Goal: Transaction & Acquisition: Subscribe to service/newsletter

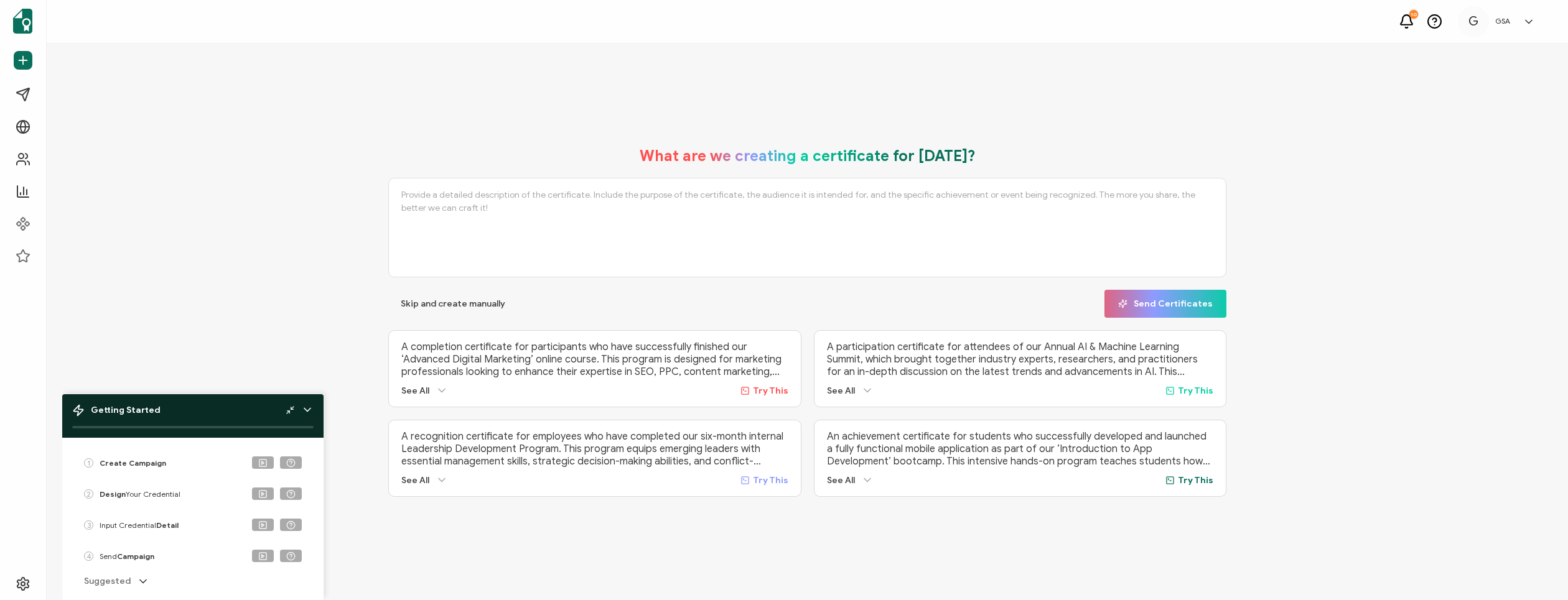
click at [1502, 20] on h5 "GSA" at bounding box center [1502, 20] width 15 height 9
click at [1473, 252] on link "Organization Settings" at bounding box center [1482, 262] width 81 height 22
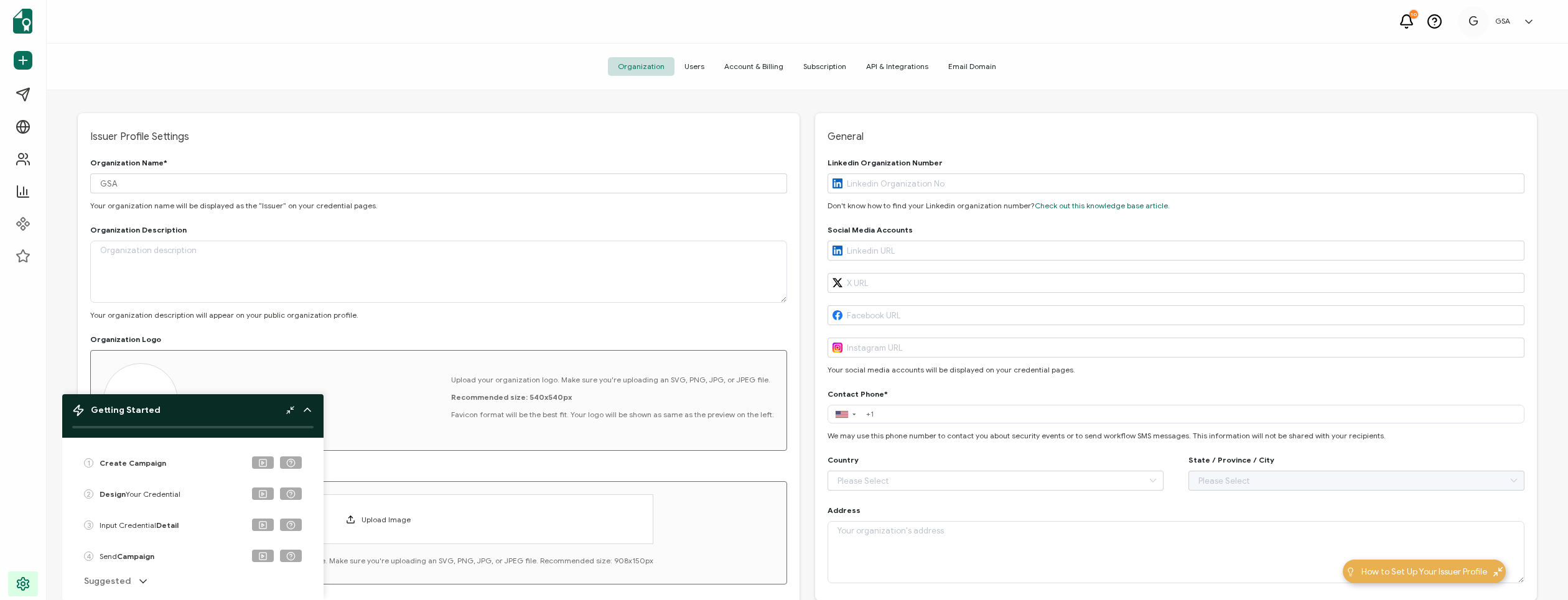
scroll to position [10, 0]
click at [695, 66] on span "Users" at bounding box center [694, 66] width 40 height 19
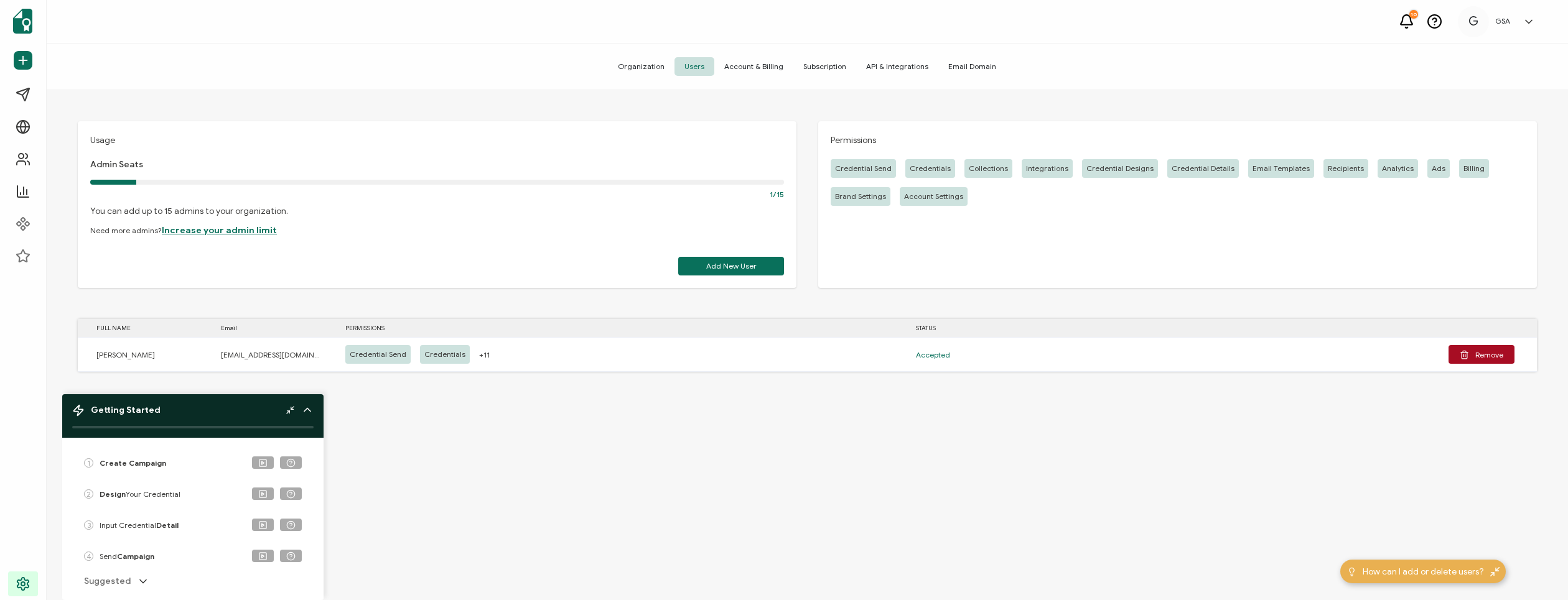
click at [309, 413] on icon at bounding box center [307, 410] width 13 height 13
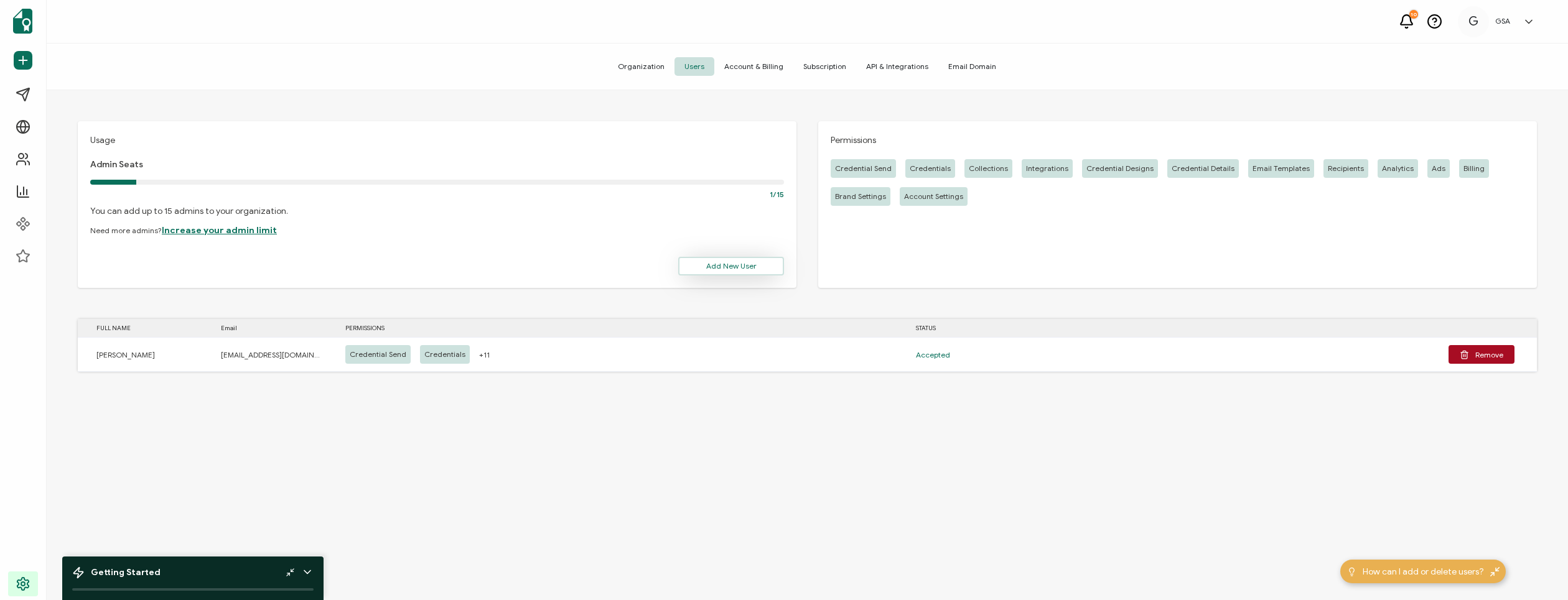
click at [711, 264] on span "Add New User" at bounding box center [731, 266] width 51 height 8
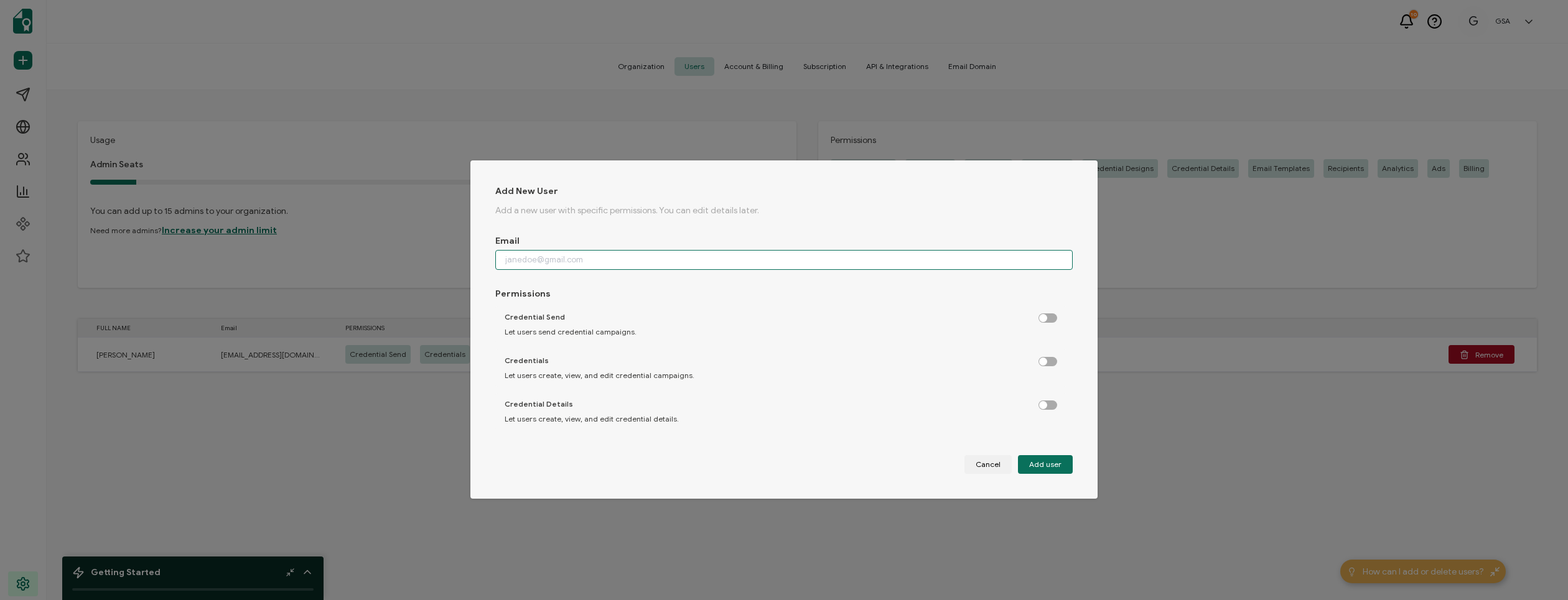
click at [697, 258] on input "dialog" at bounding box center [783, 260] width 577 height 20
type input "[EMAIL_ADDRESS][DOMAIN_NAME]"
click at [1043, 316] on label "dialog" at bounding box center [1054, 314] width 31 height 3
click at [1045, 319] on input "dialog" at bounding box center [1049, 318] width 8 height 8
checkbox input "true"
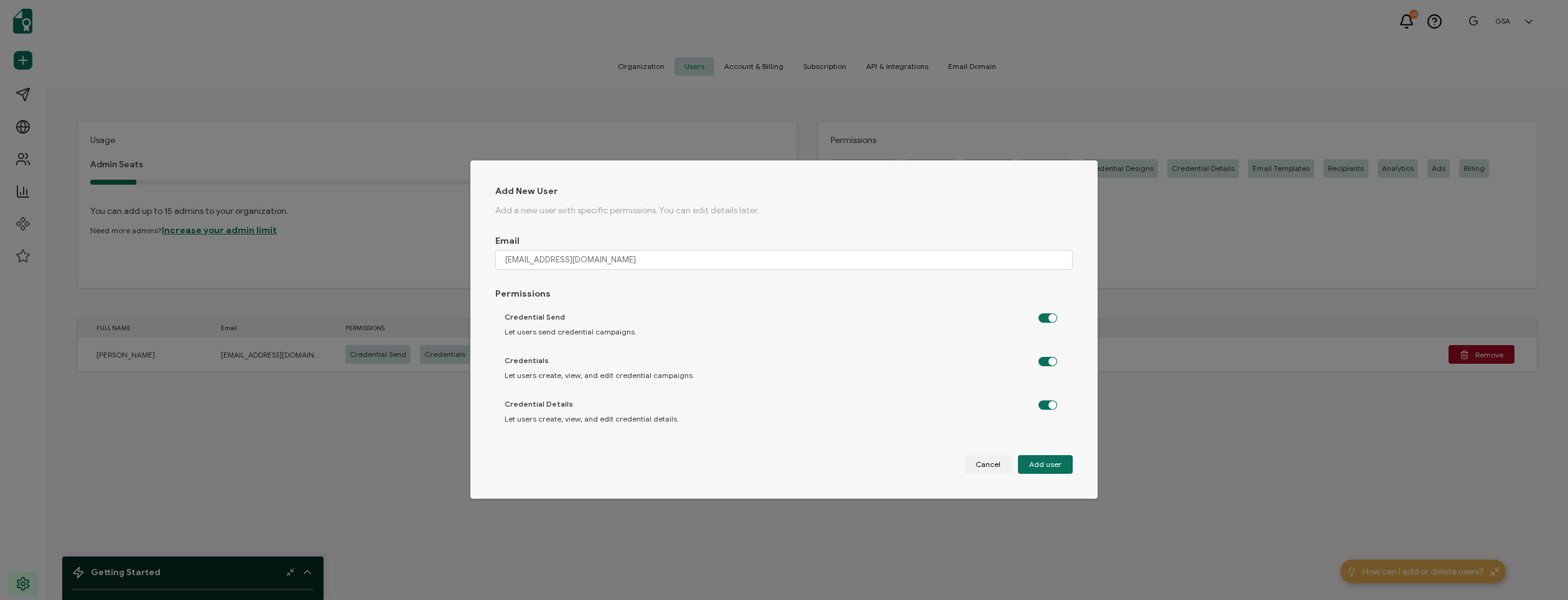
checkbox input "true"
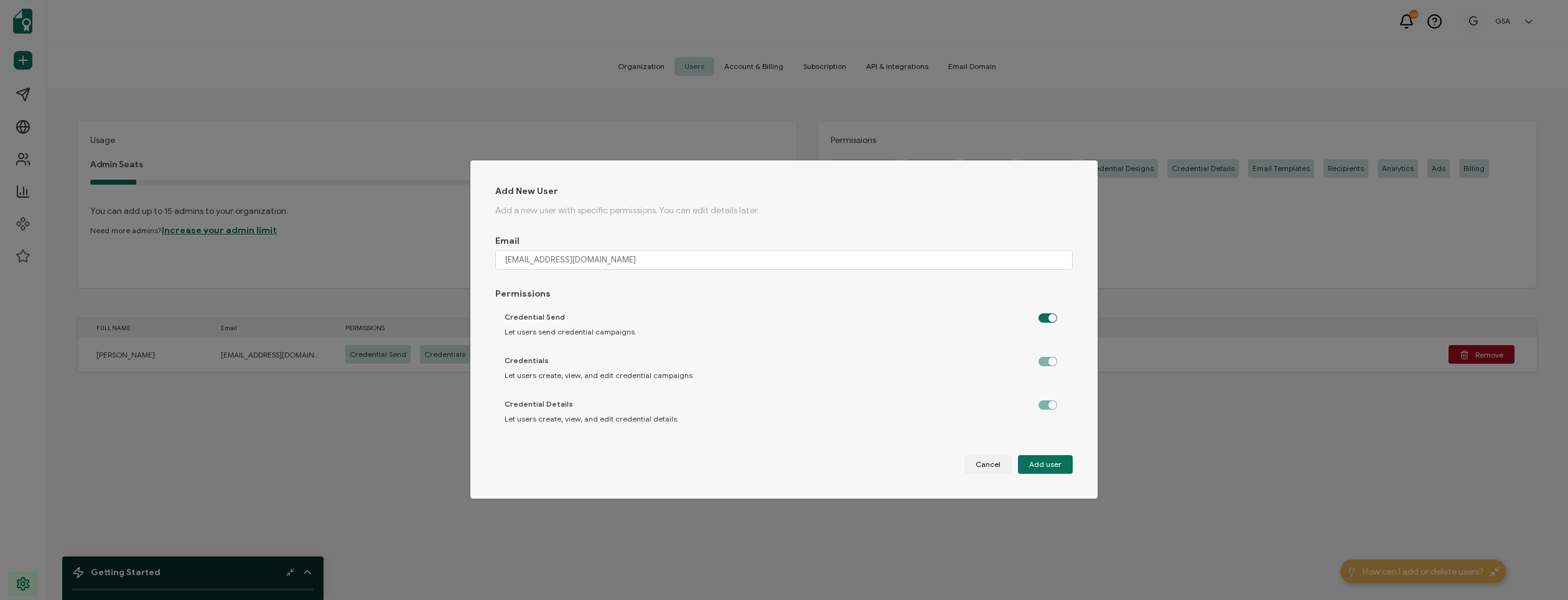
click at [1048, 316] on label "dialog" at bounding box center [1054, 314] width 31 height 3
click at [1048, 320] on input "dialog" at bounding box center [1049, 318] width 8 height 8
checkbox input "false"
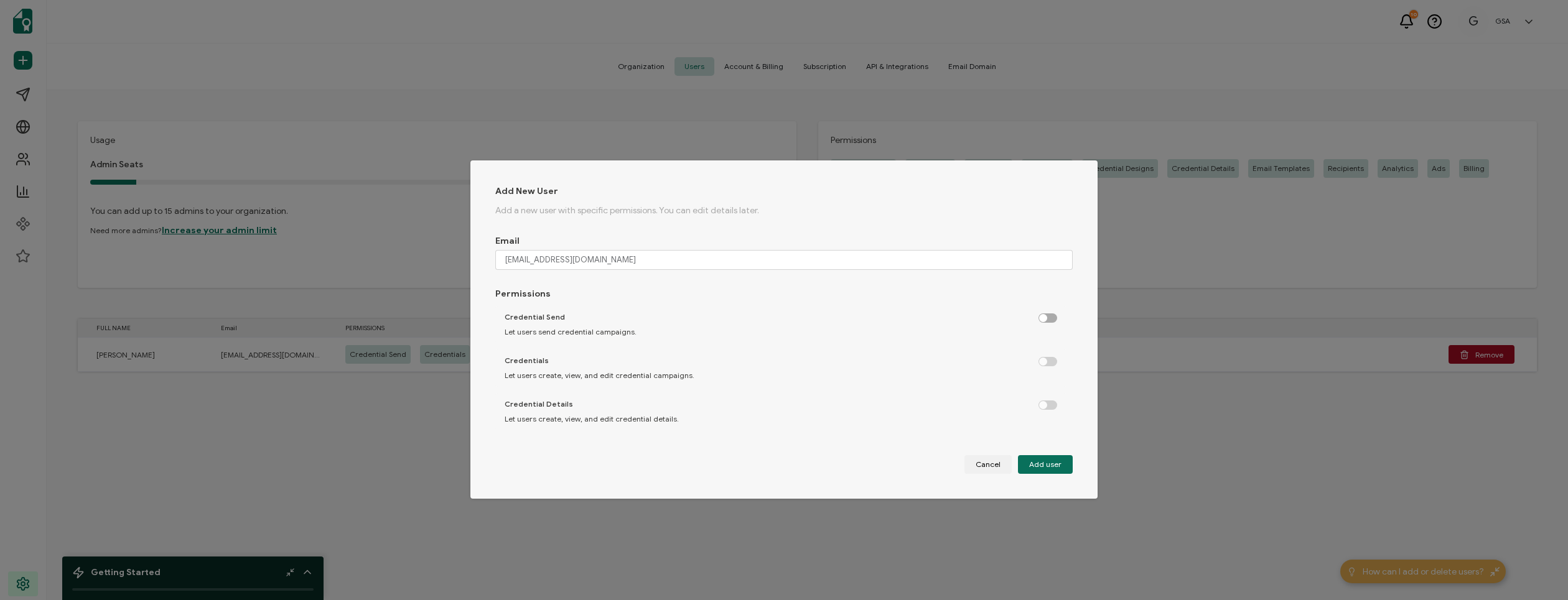
checkbox input "false"
click at [1040, 314] on label "dialog" at bounding box center [1054, 314] width 31 height 3
click at [1045, 314] on input "dialog" at bounding box center [1049, 318] width 8 height 8
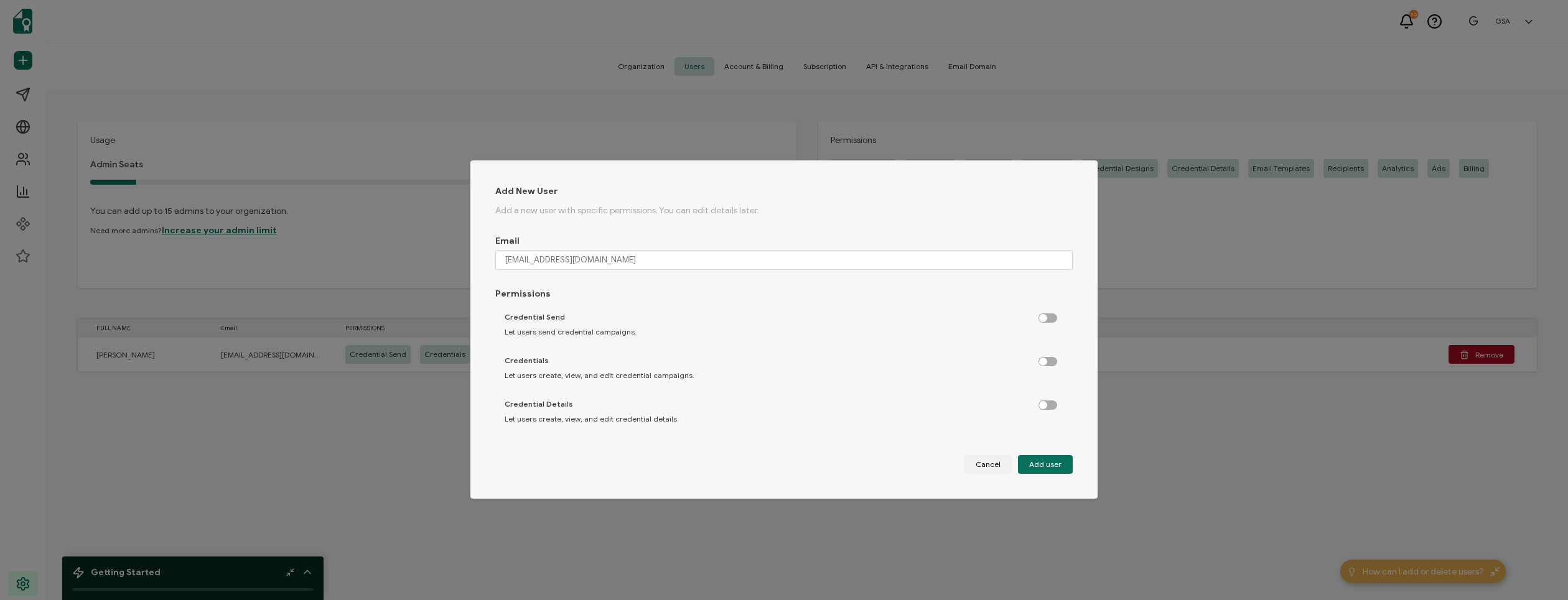
checkbox input "true"
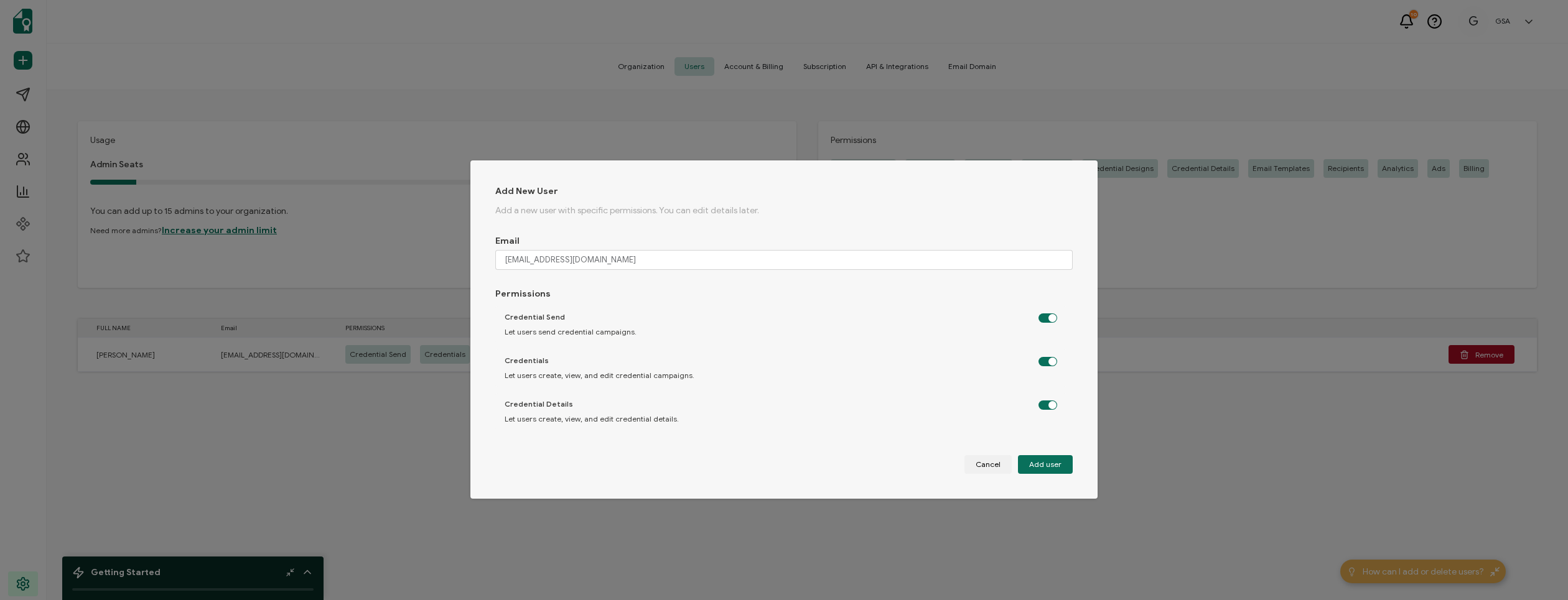
checkbox input "true"
click at [1060, 465] on button "Add user" at bounding box center [1046, 464] width 55 height 19
checkbox input "false"
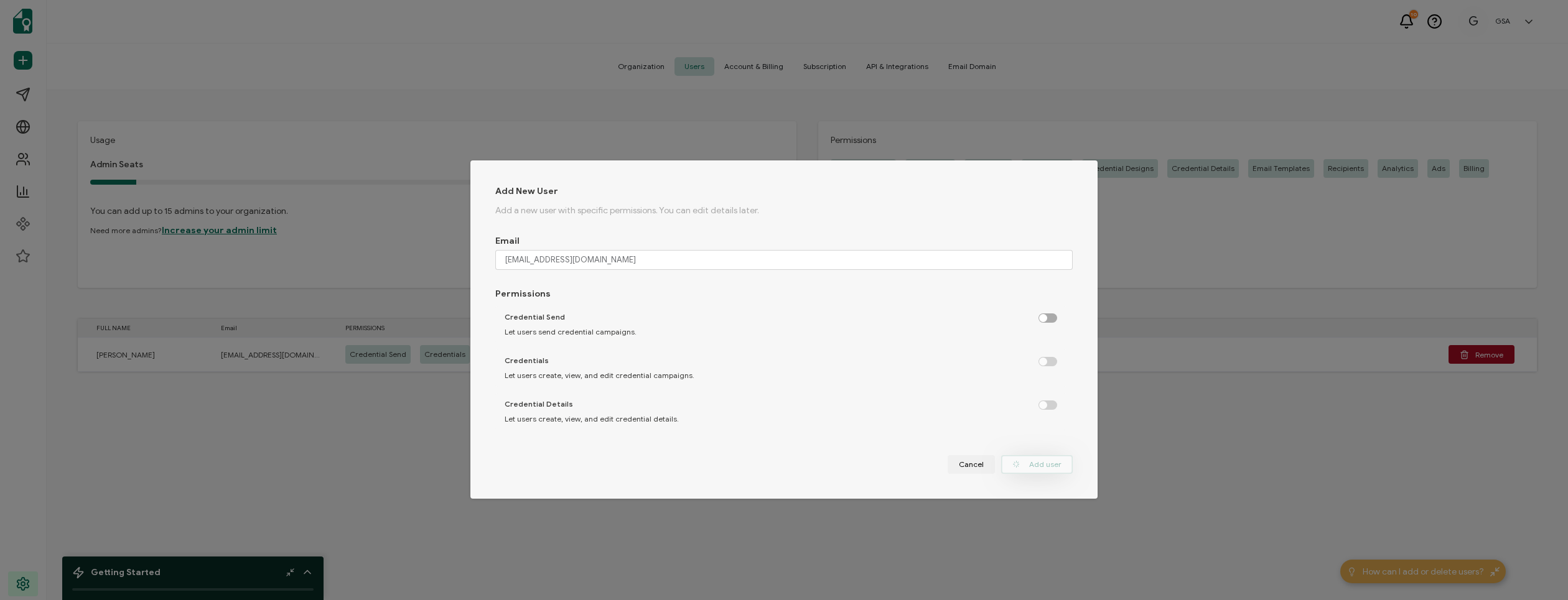
checkbox input "false"
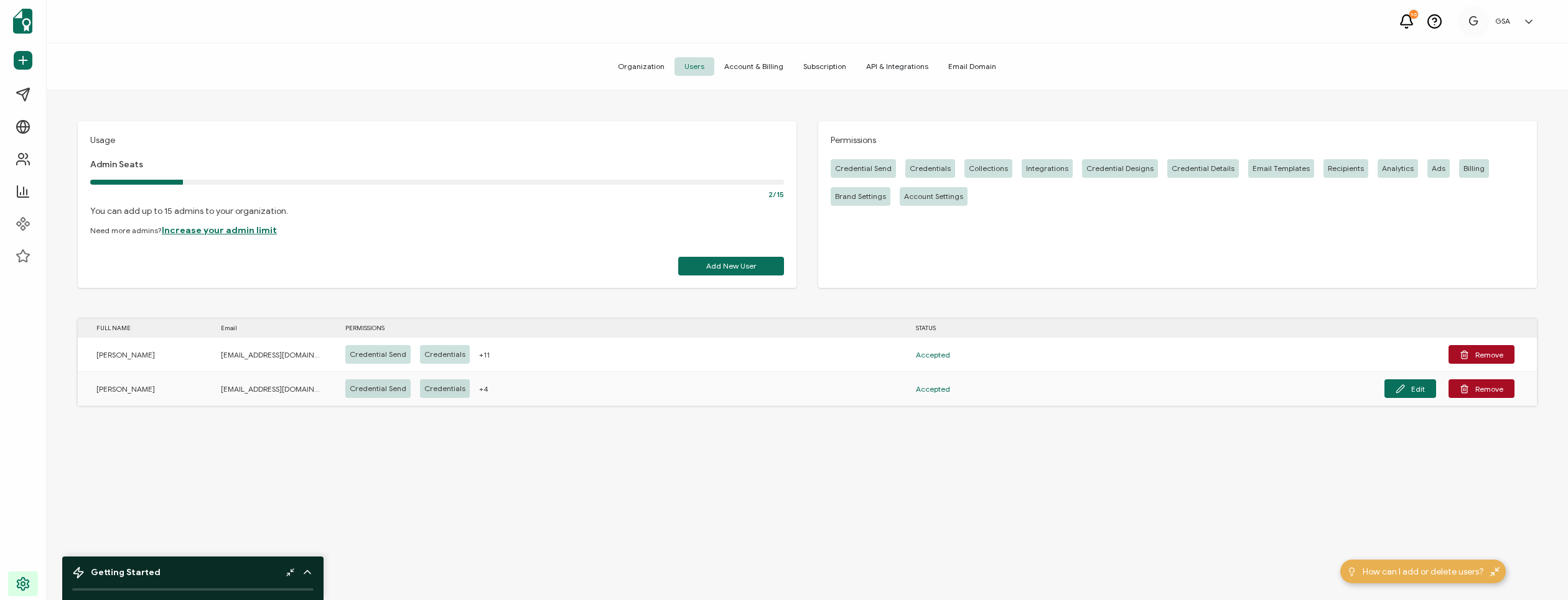
click at [817, 67] on span "Subscription" at bounding box center [825, 66] width 62 height 19
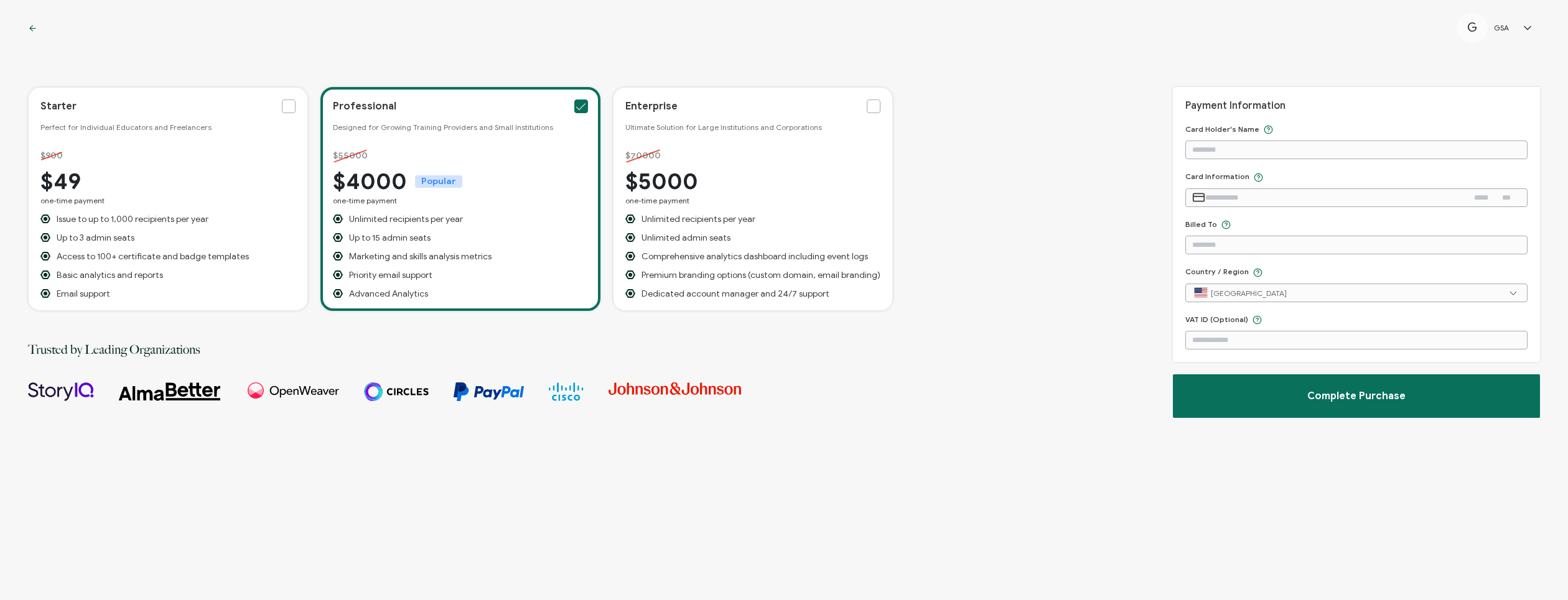
click at [28, 24] on icon at bounding box center [33, 28] width 10 height 10
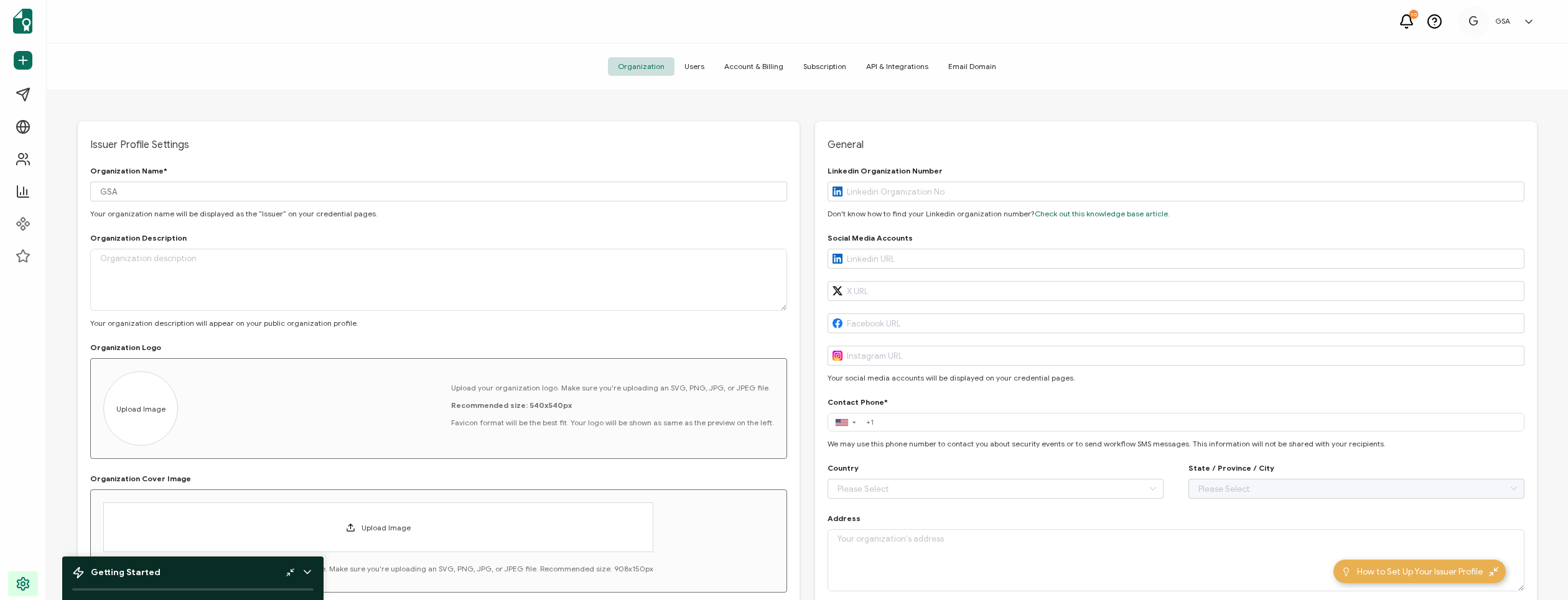
click at [752, 66] on span "Account & Billing" at bounding box center [754, 66] width 79 height 19
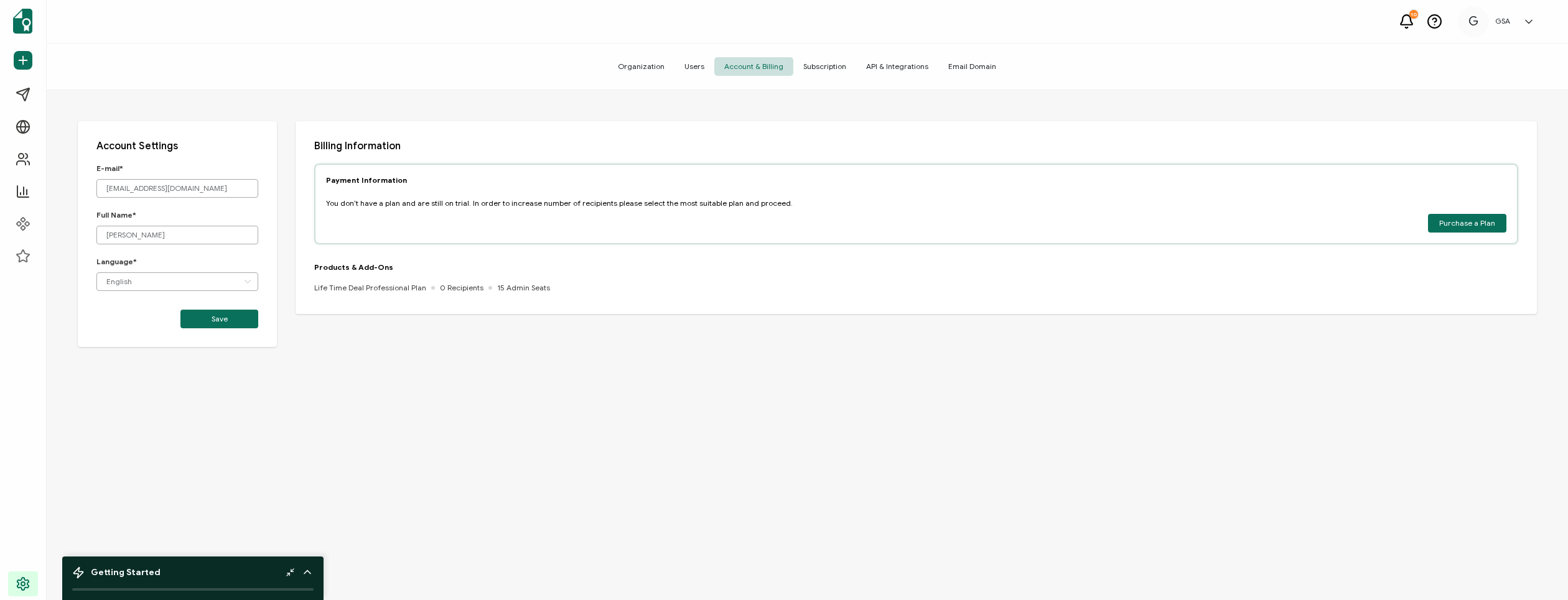
click at [816, 67] on span "Subscription" at bounding box center [825, 66] width 62 height 19
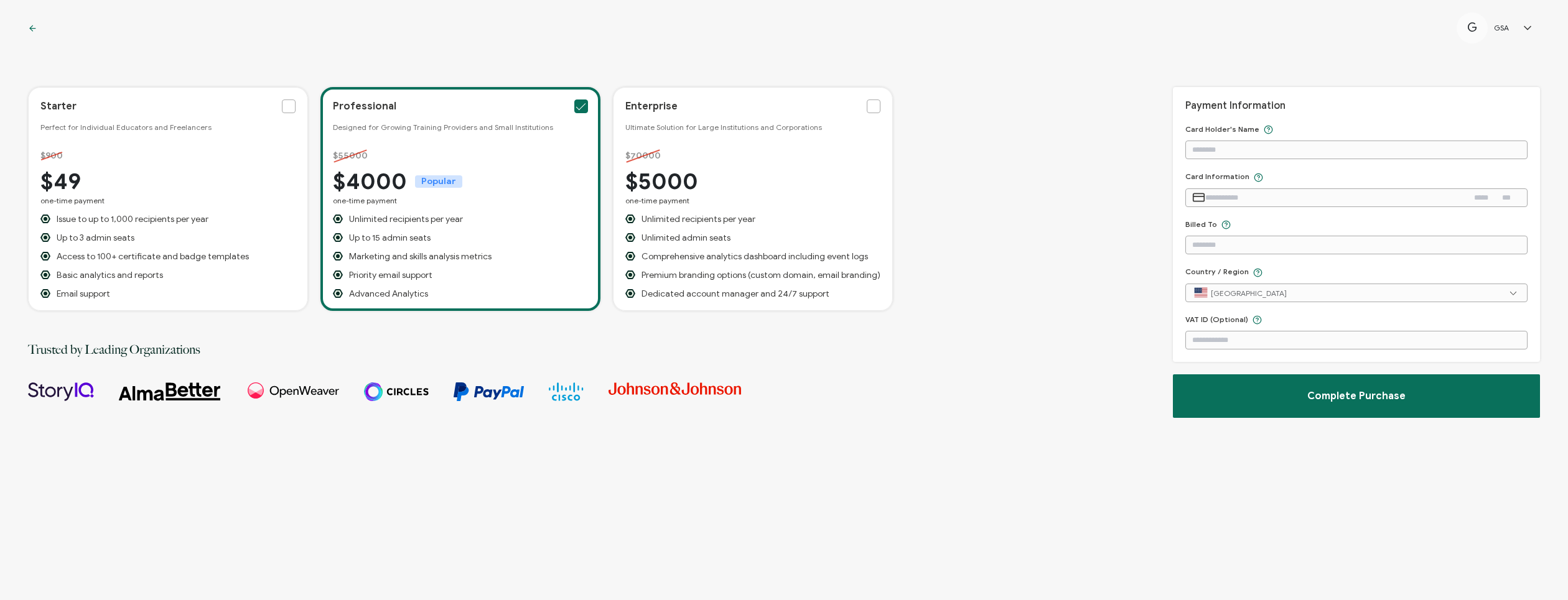
drag, startPoint x: 286, startPoint y: 107, endPoint x: 286, endPoint y: 116, distance: 9.0
click at [286, 107] on span at bounding box center [289, 106] width 14 height 14
click at [296, 100] on input "checkbox" at bounding box center [296, 100] width 0 height 0
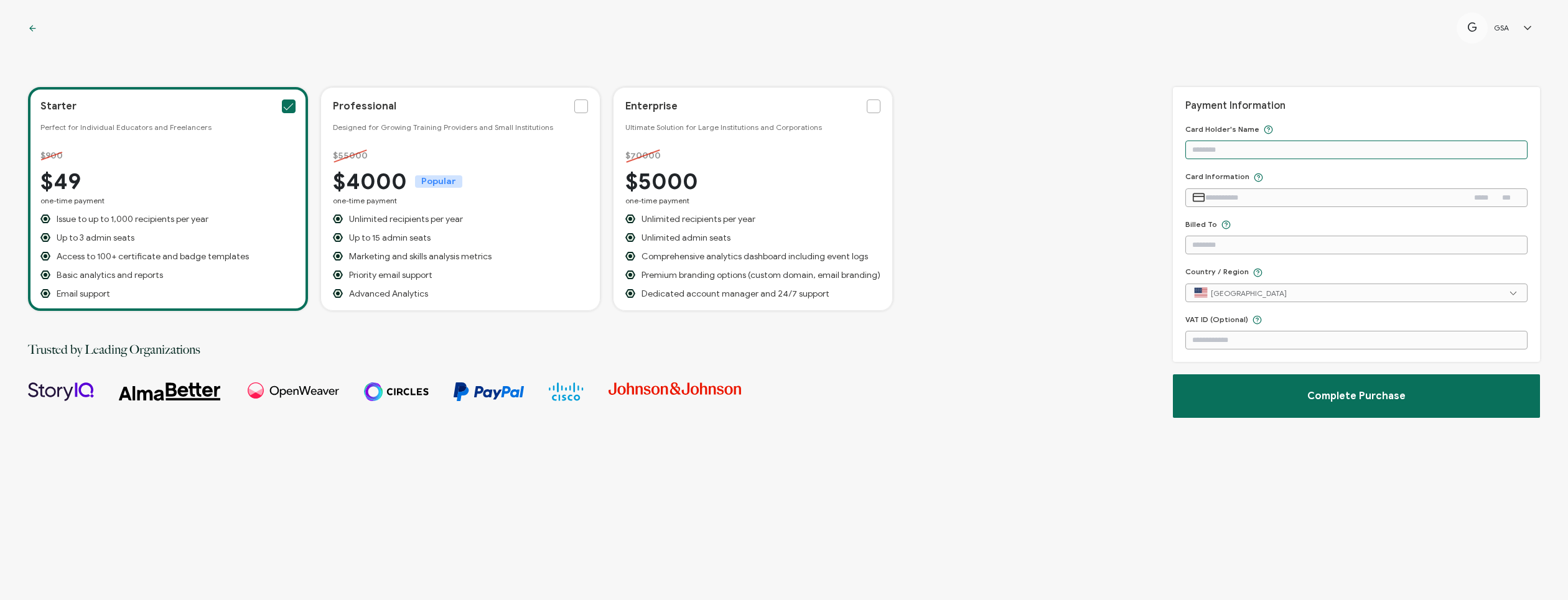
click at [1313, 141] on input "text" at bounding box center [1356, 149] width 343 height 19
type input "**********"
paste input "**********"
drag, startPoint x: 1220, startPoint y: 198, endPoint x: 1229, endPoint y: 180, distance: 20.1
click at [1220, 197] on input "**********" at bounding box center [1335, 197] width 260 height 19
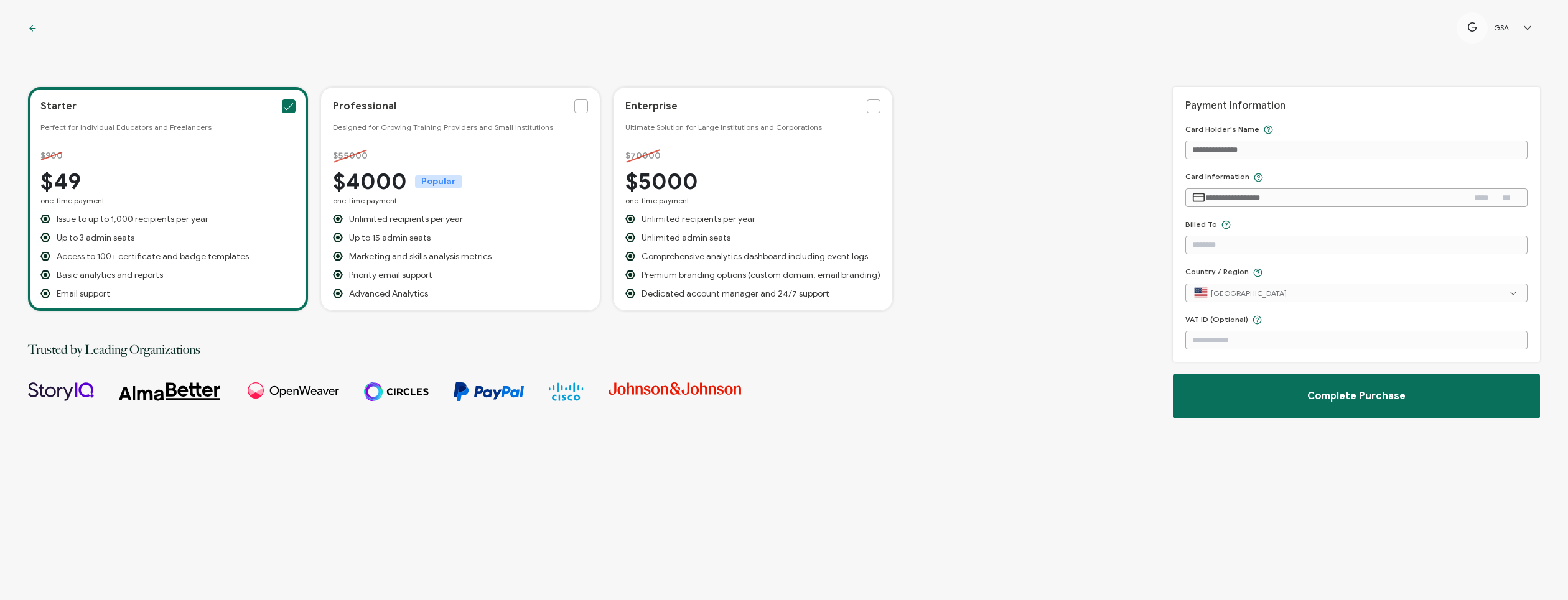
click at [1235, 198] on input "**********" at bounding box center [1335, 197] width 260 height 19
click at [1250, 195] on input "**********" at bounding box center [1335, 197] width 260 height 19
type input "**********"
click at [1474, 194] on input "text" at bounding box center [1486, 197] width 24 height 19
type input "*****"
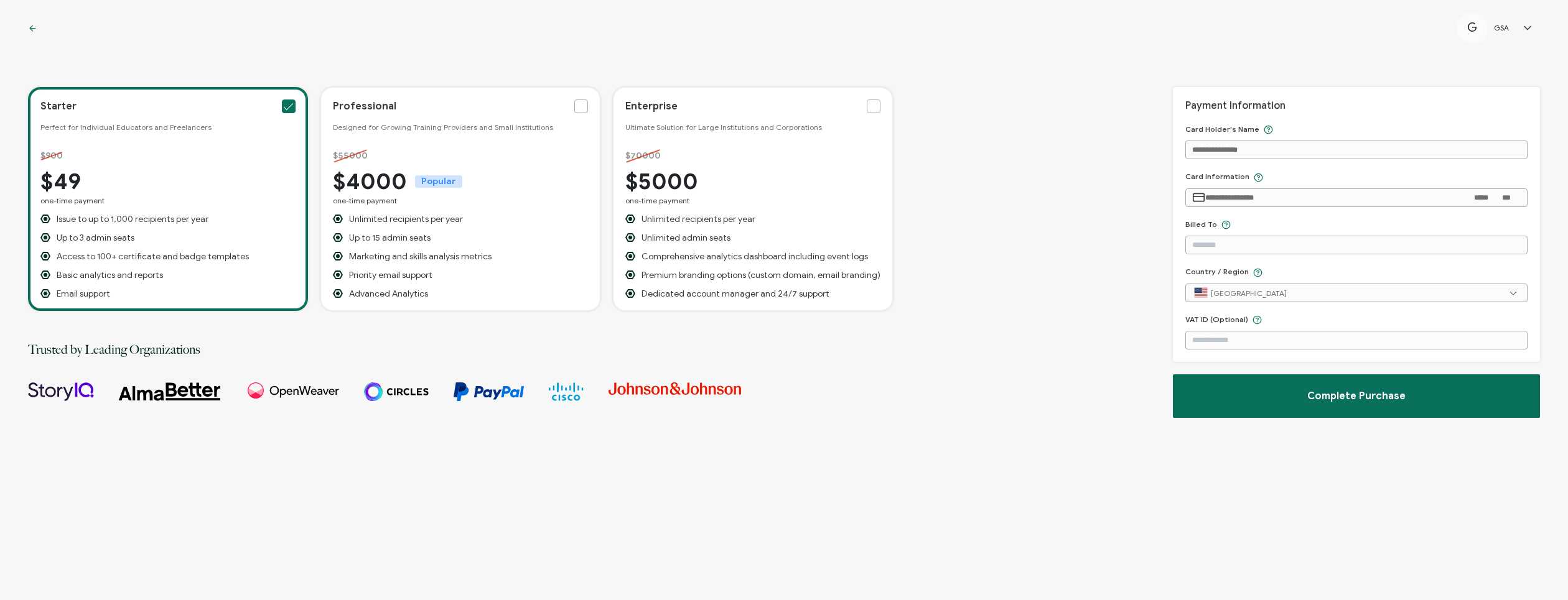
type input "***"
drag, startPoint x: 1387, startPoint y: 239, endPoint x: 1363, endPoint y: 239, distance: 24.0
click at [1387, 239] on input "text" at bounding box center [1356, 245] width 343 height 19
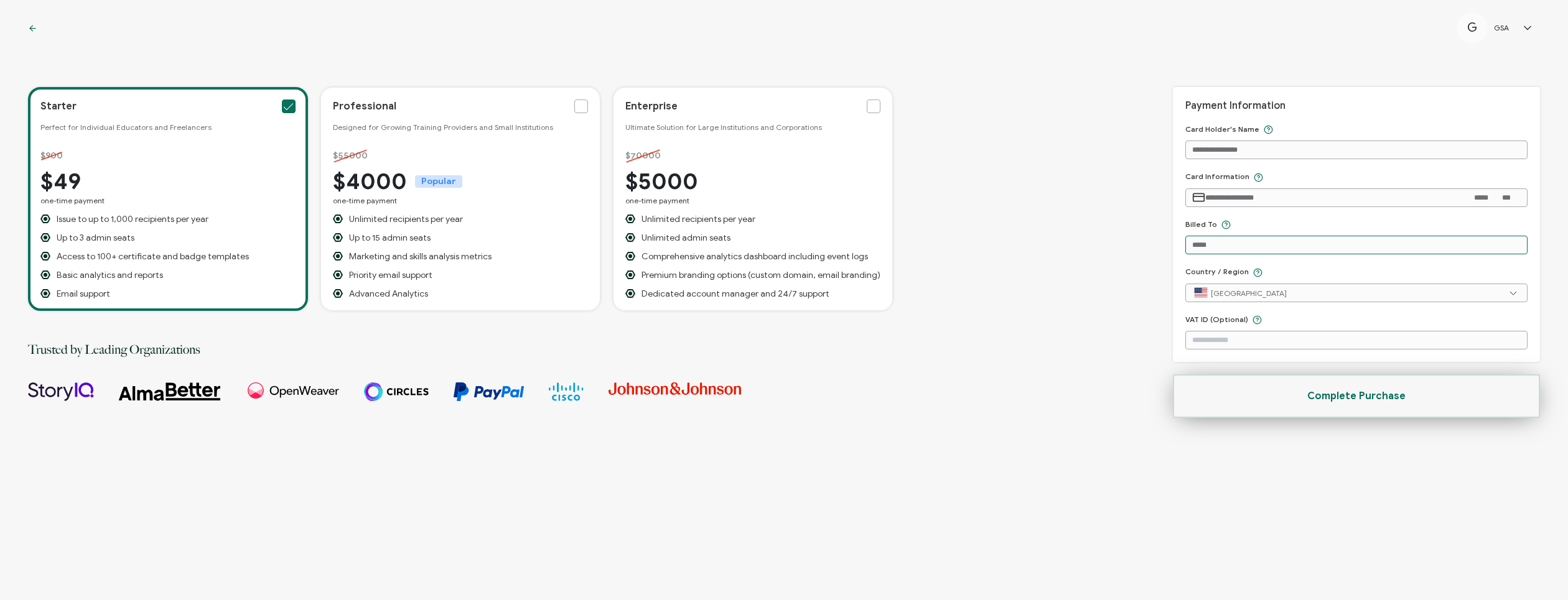
type input "*****"
click at [1399, 402] on button "Complete Purchase" at bounding box center [1356, 396] width 367 height 44
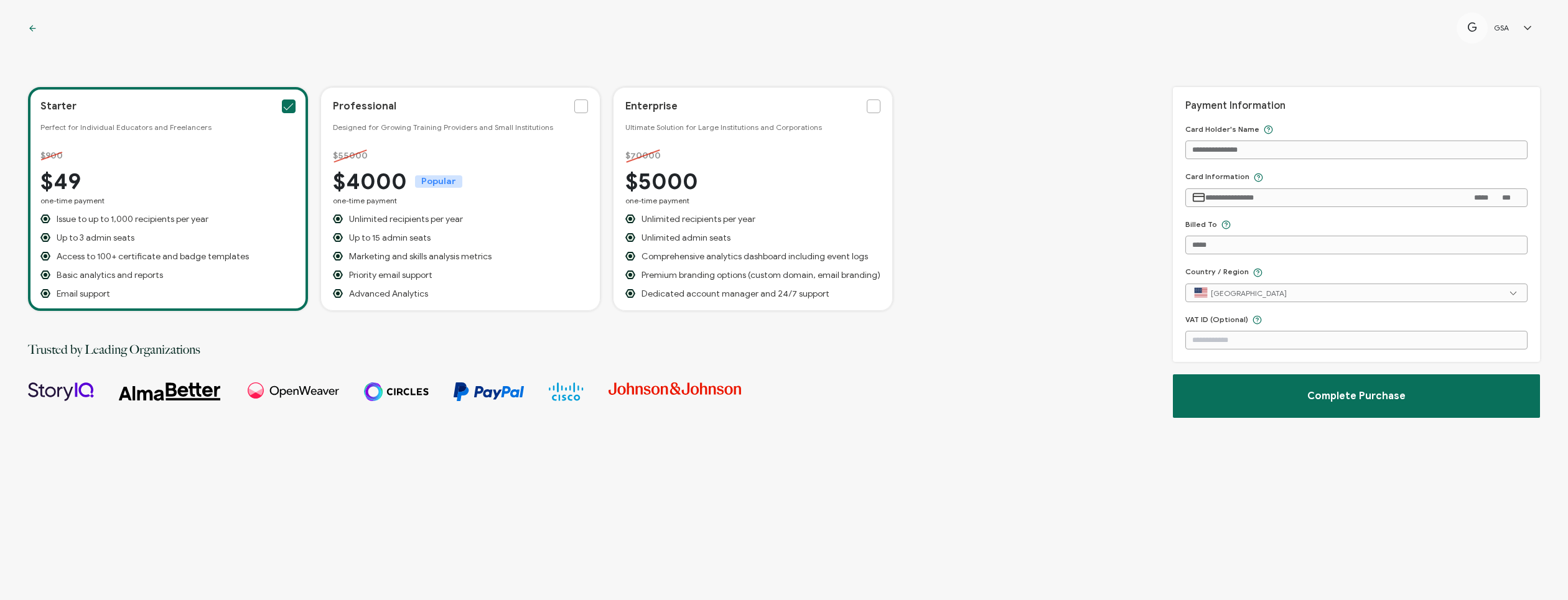
click at [1310, 399] on span "Complete Purchase" at bounding box center [1356, 396] width 99 height 10
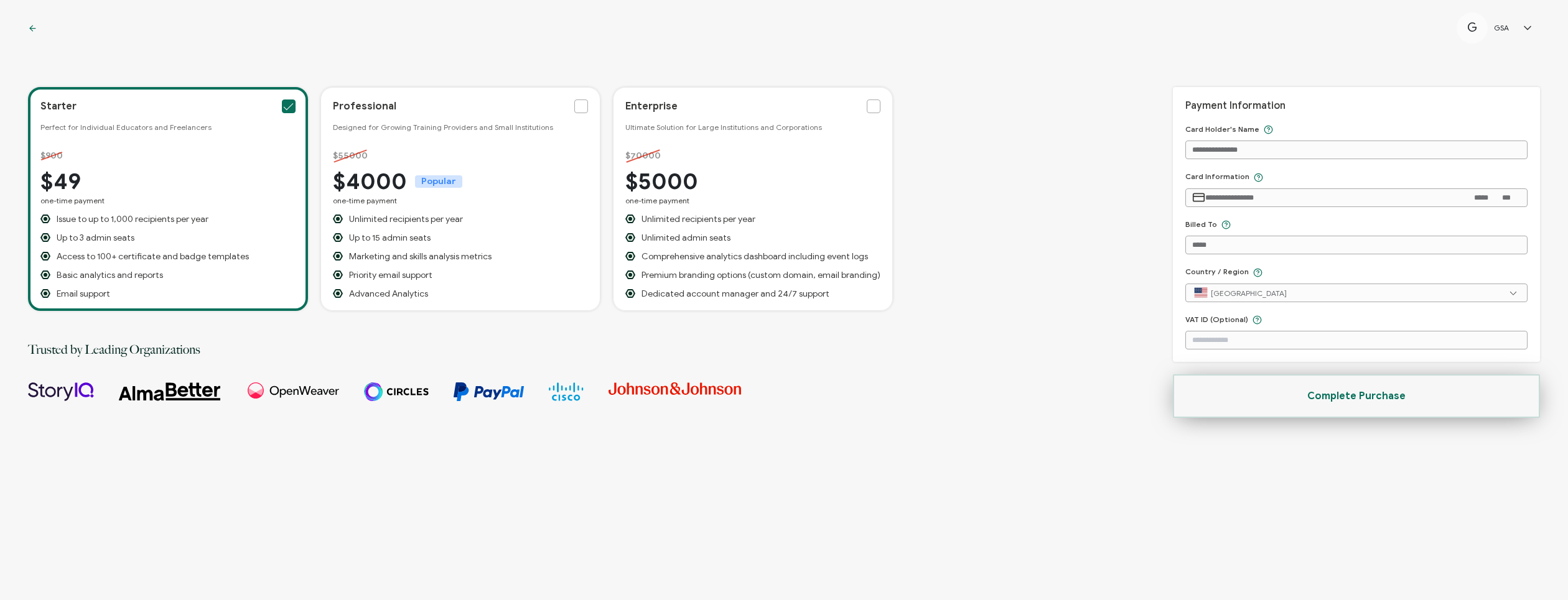
click at [1290, 397] on button "Complete Purchase" at bounding box center [1356, 396] width 367 height 44
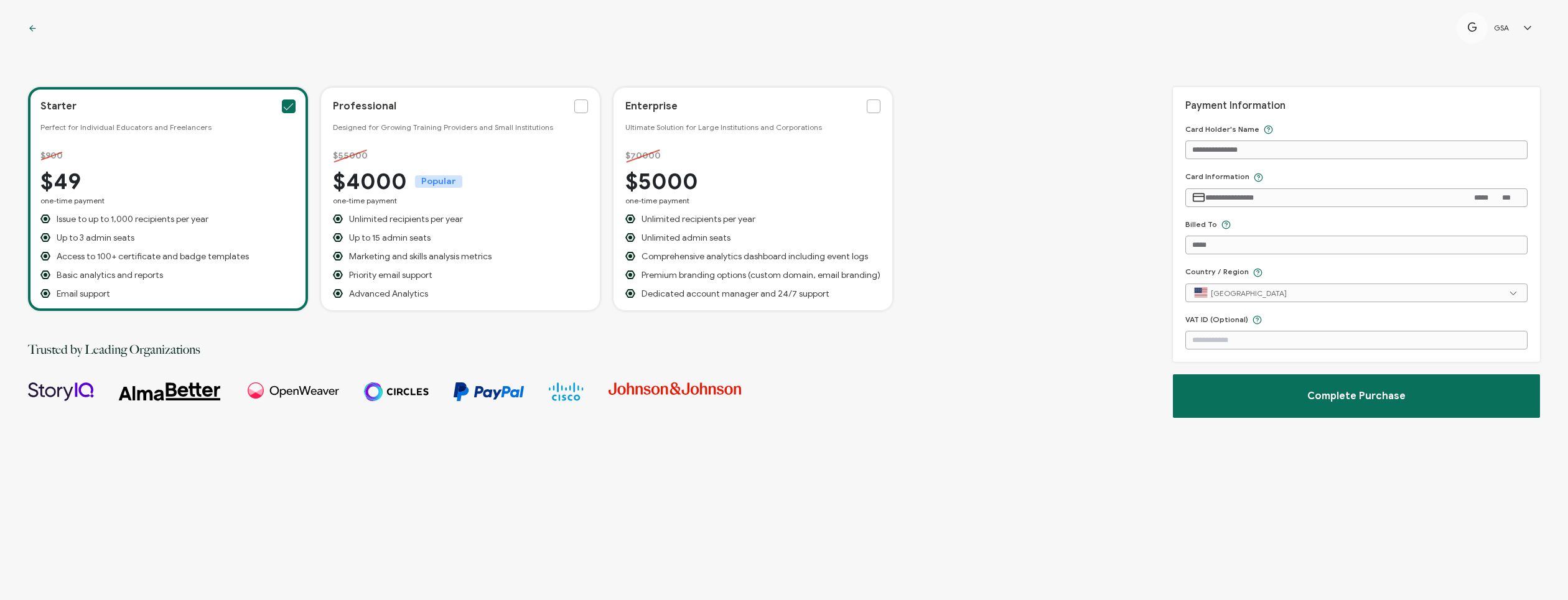
click at [1506, 28] on h5 "GSA" at bounding box center [1501, 27] width 15 height 9
click at [1496, 137] on icon at bounding box center [1497, 141] width 10 height 10
click at [1531, 28] on icon at bounding box center [1527, 27] width 13 height 13
click at [1375, 32] on div "G GSA G [PERSON_NAME] [EMAIL_ADDRESS][DOMAIN_NAME] ID: 29507679 Innovation Inst…" at bounding box center [784, 27] width 1568 height 56
click at [1525, 30] on icon at bounding box center [1527, 27] width 13 height 13
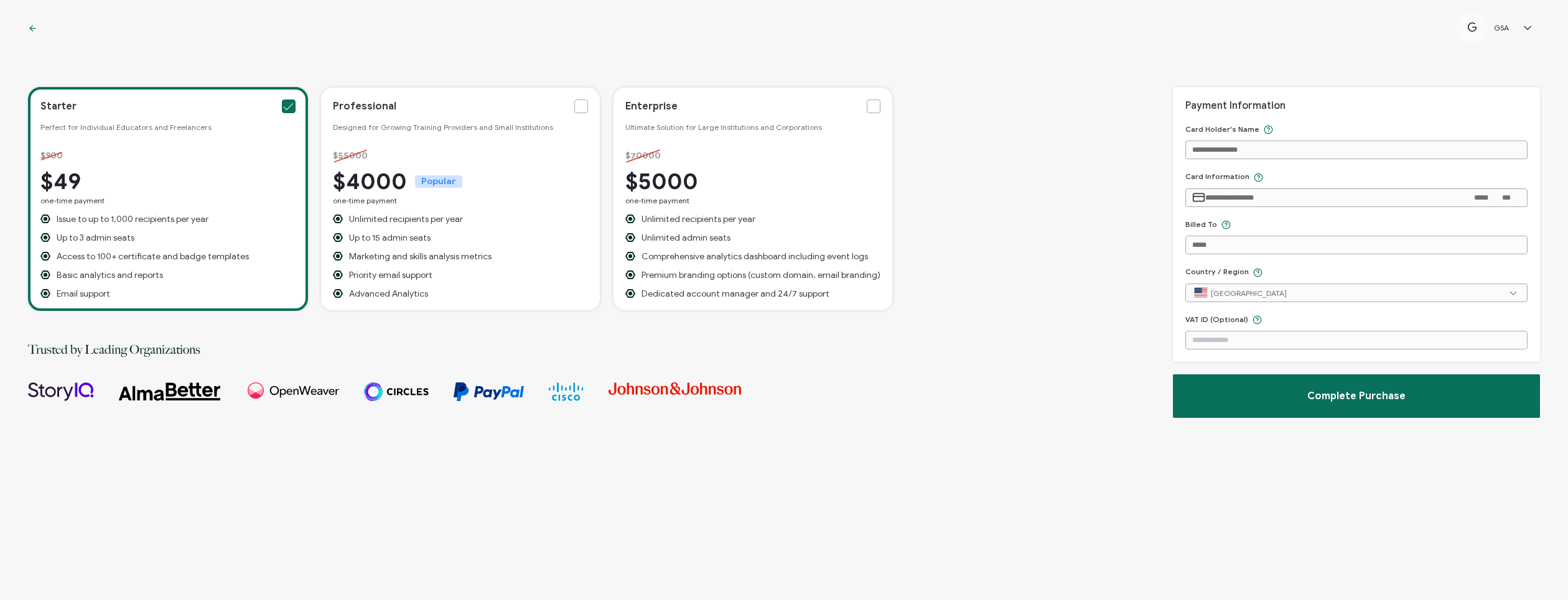
click at [1533, 29] on icon at bounding box center [1527, 27] width 13 height 13
click at [1463, 171] on span "Innovation Institute of America, Inc." at bounding box center [1484, 181] width 81 height 22
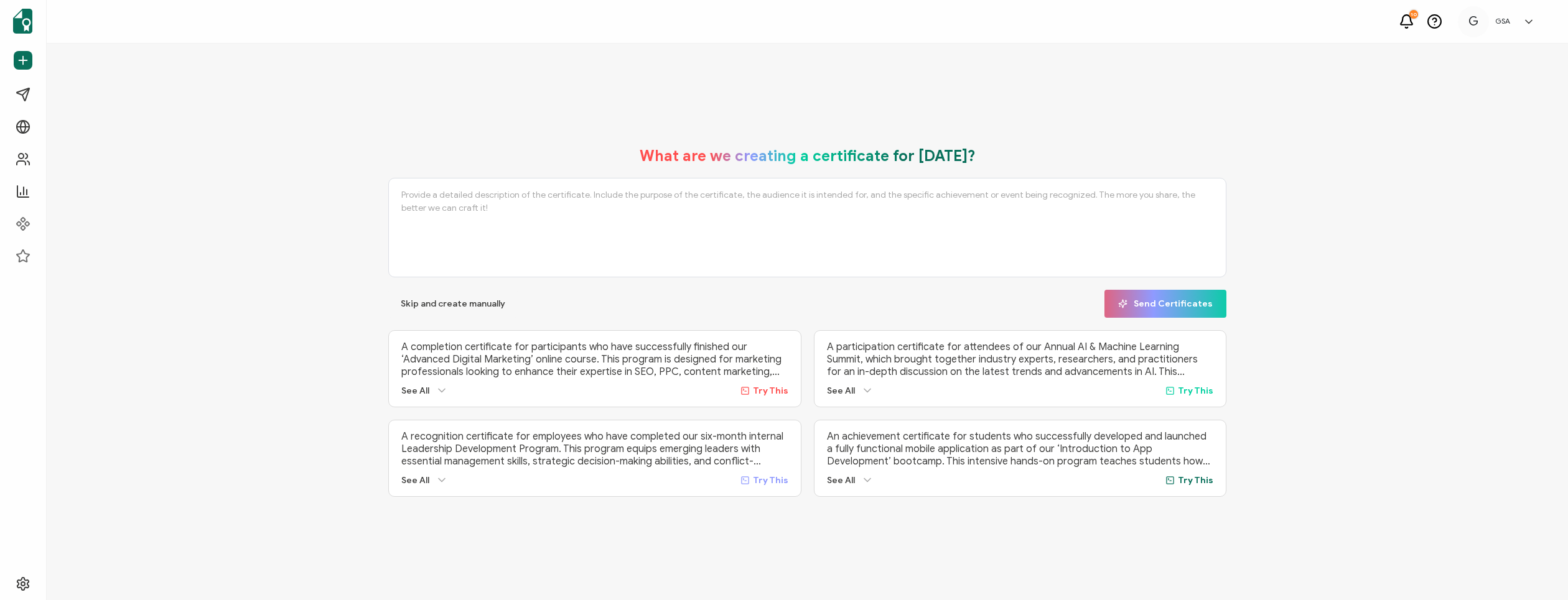
click at [1530, 19] on icon at bounding box center [1529, 21] width 13 height 13
click at [1463, 280] on link "Log Out" at bounding box center [1456, 285] width 30 height 11
